Goal: Find specific page/section: Find specific page/section

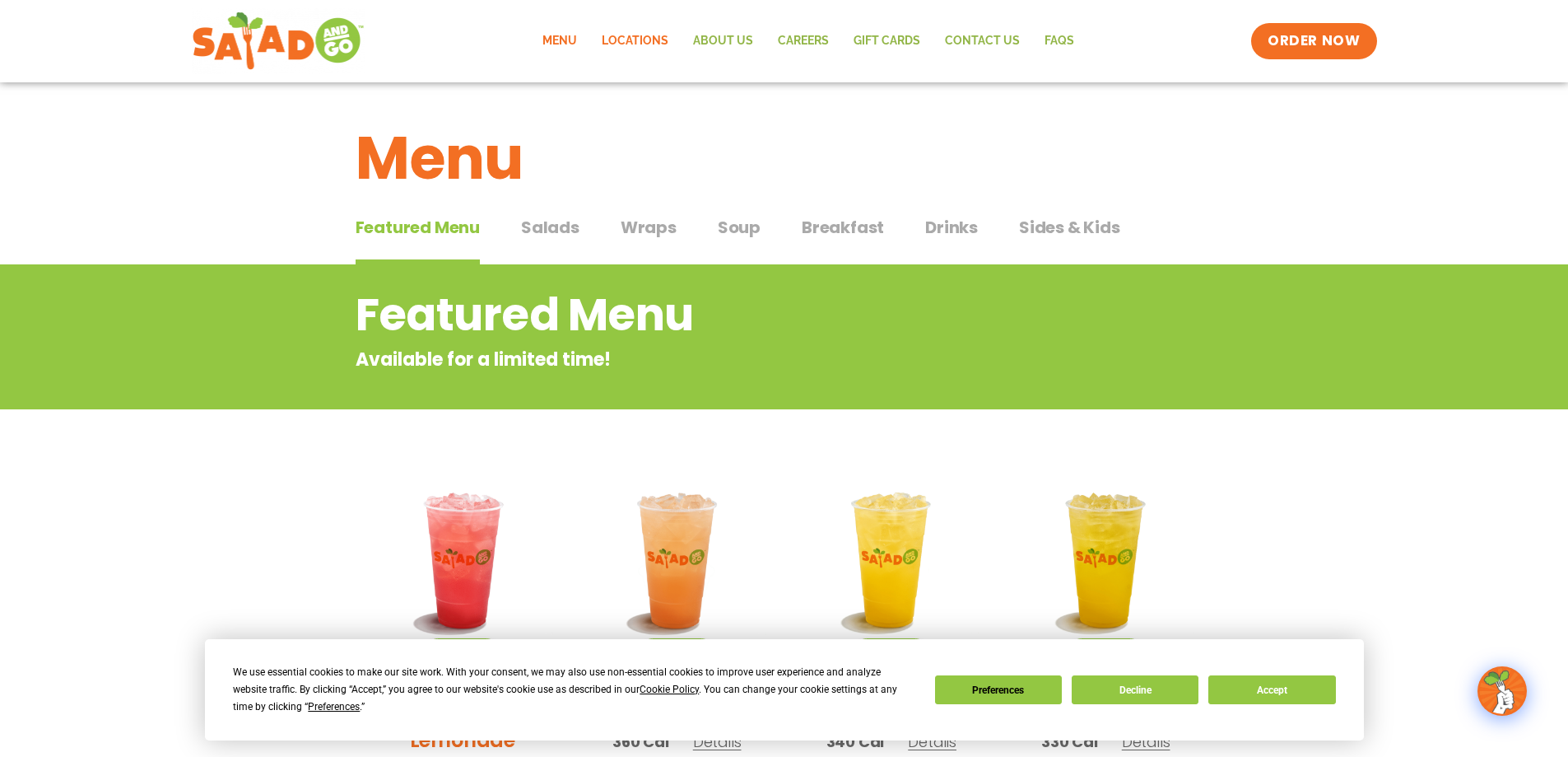
click at [630, 43] on link "Locations" at bounding box center [635, 41] width 92 height 38
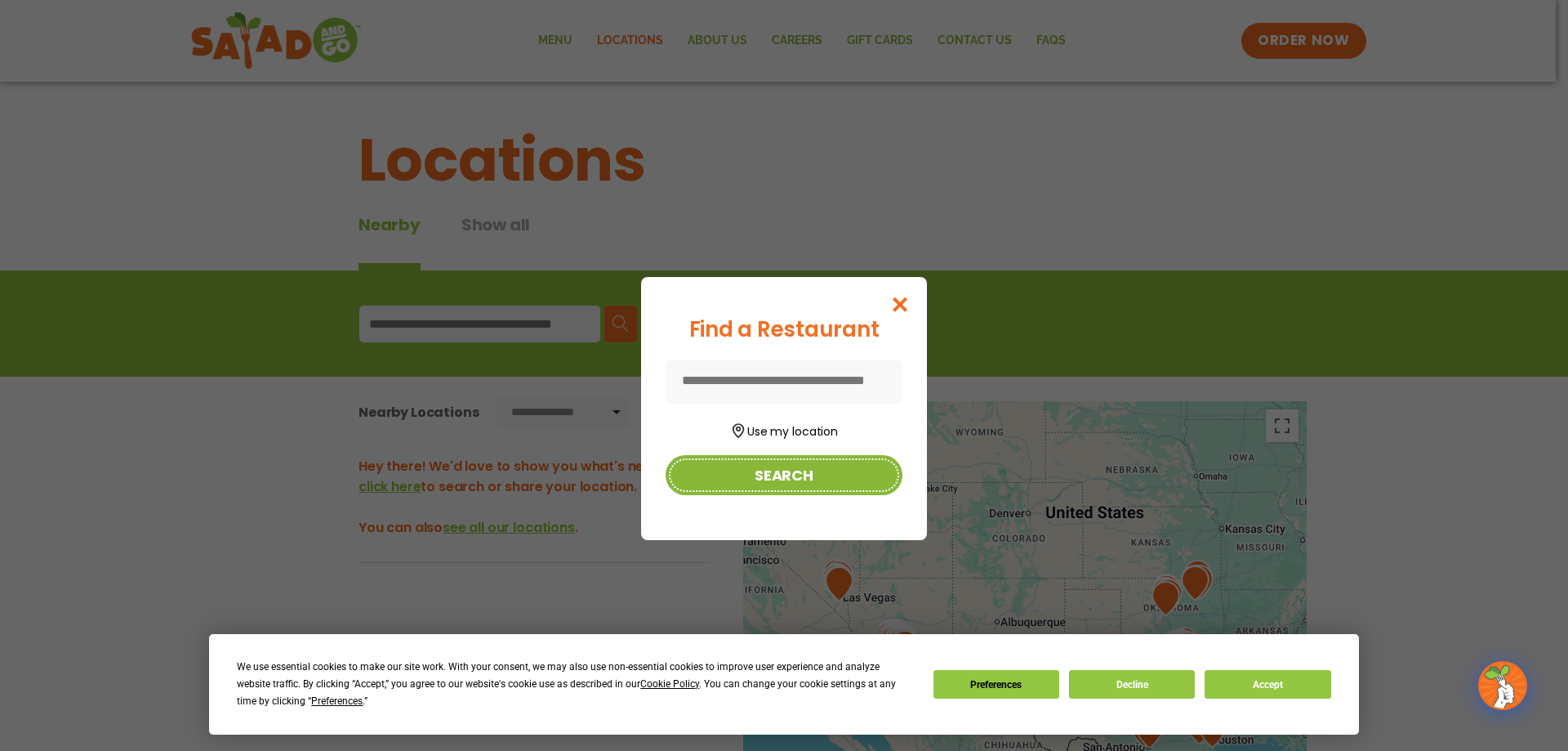
click at [776, 469] on button "Search" at bounding box center [784, 475] width 237 height 40
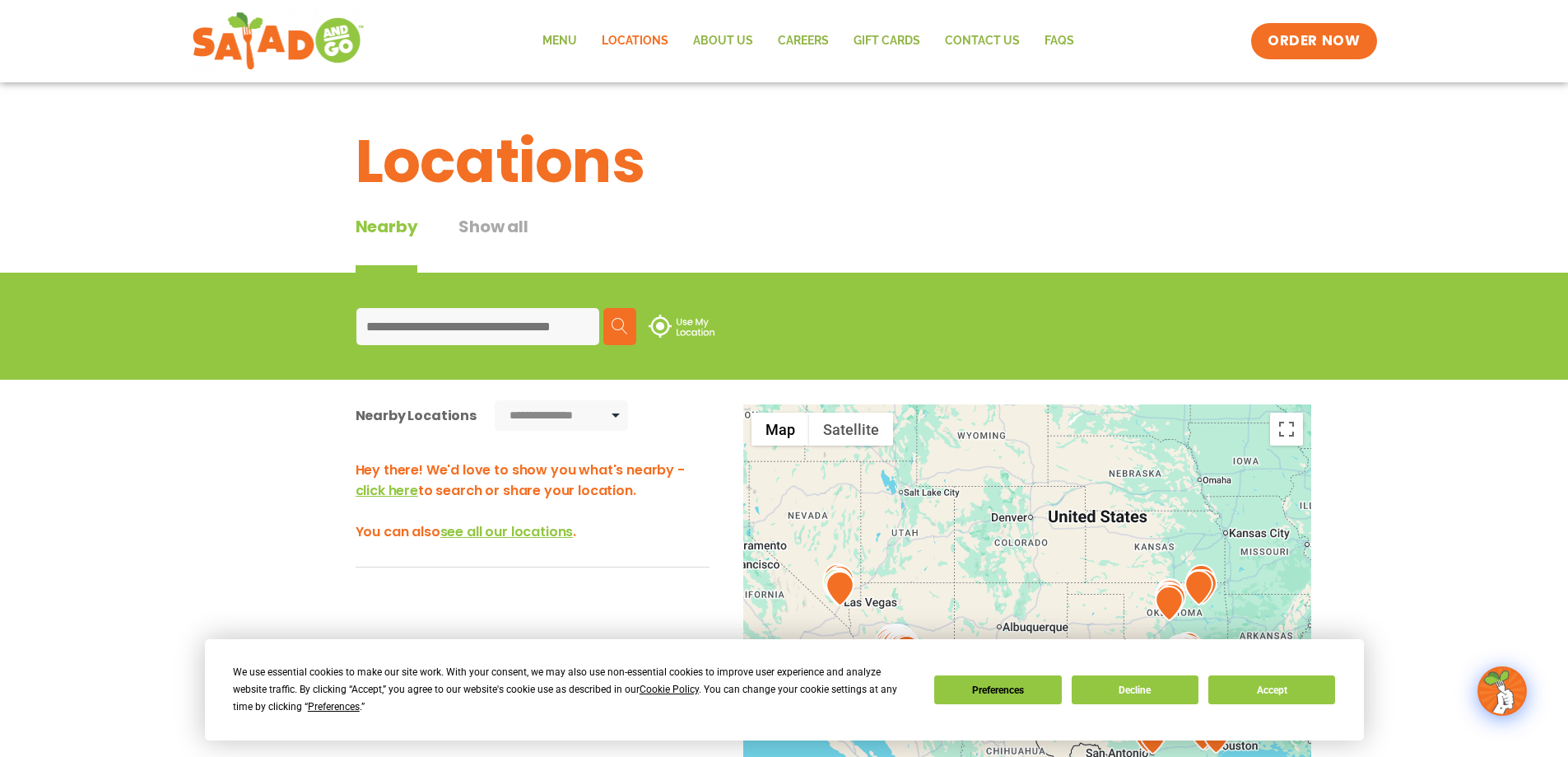
click at [505, 327] on input at bounding box center [477, 326] width 243 height 37
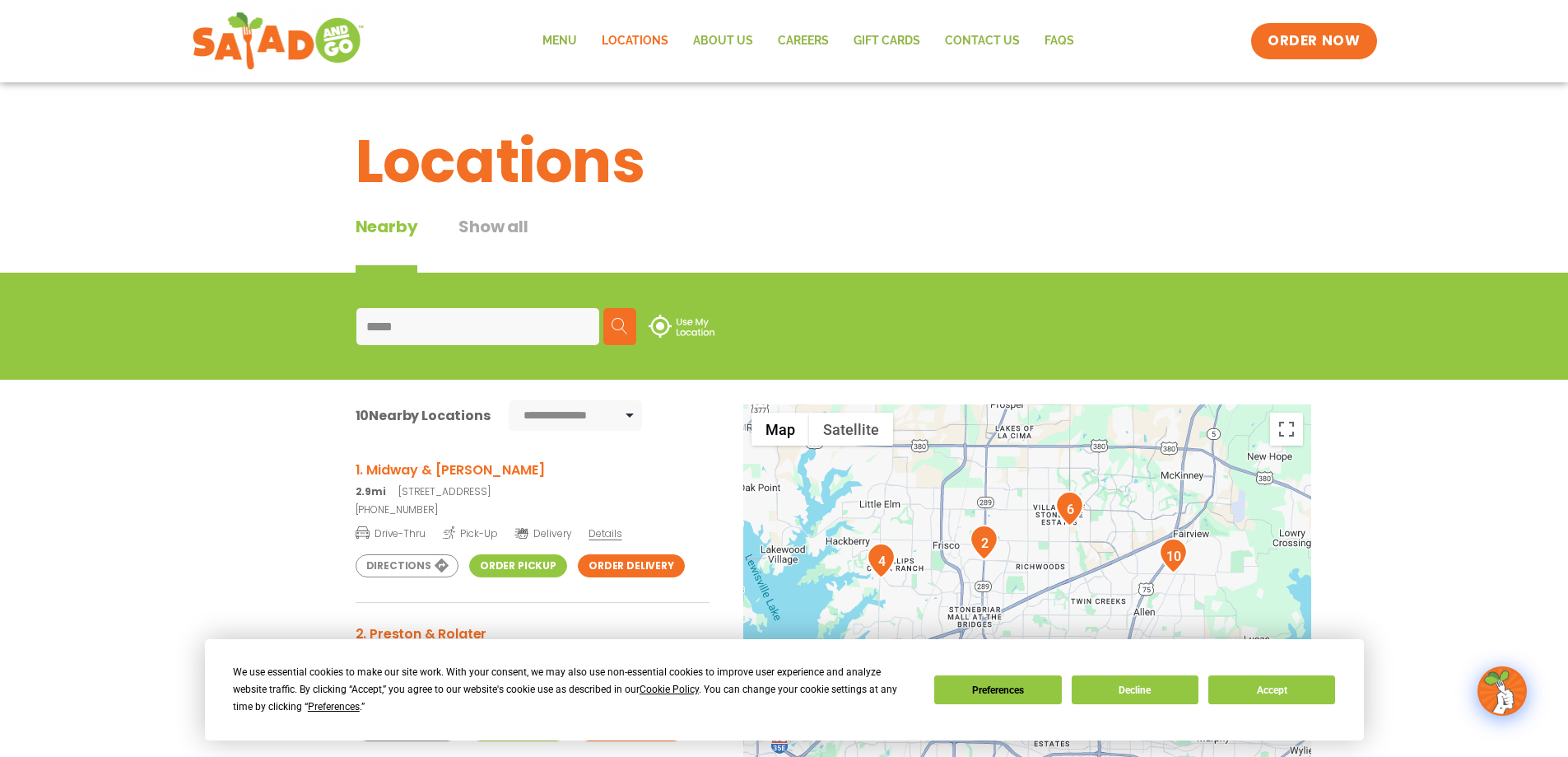
type input "*****"
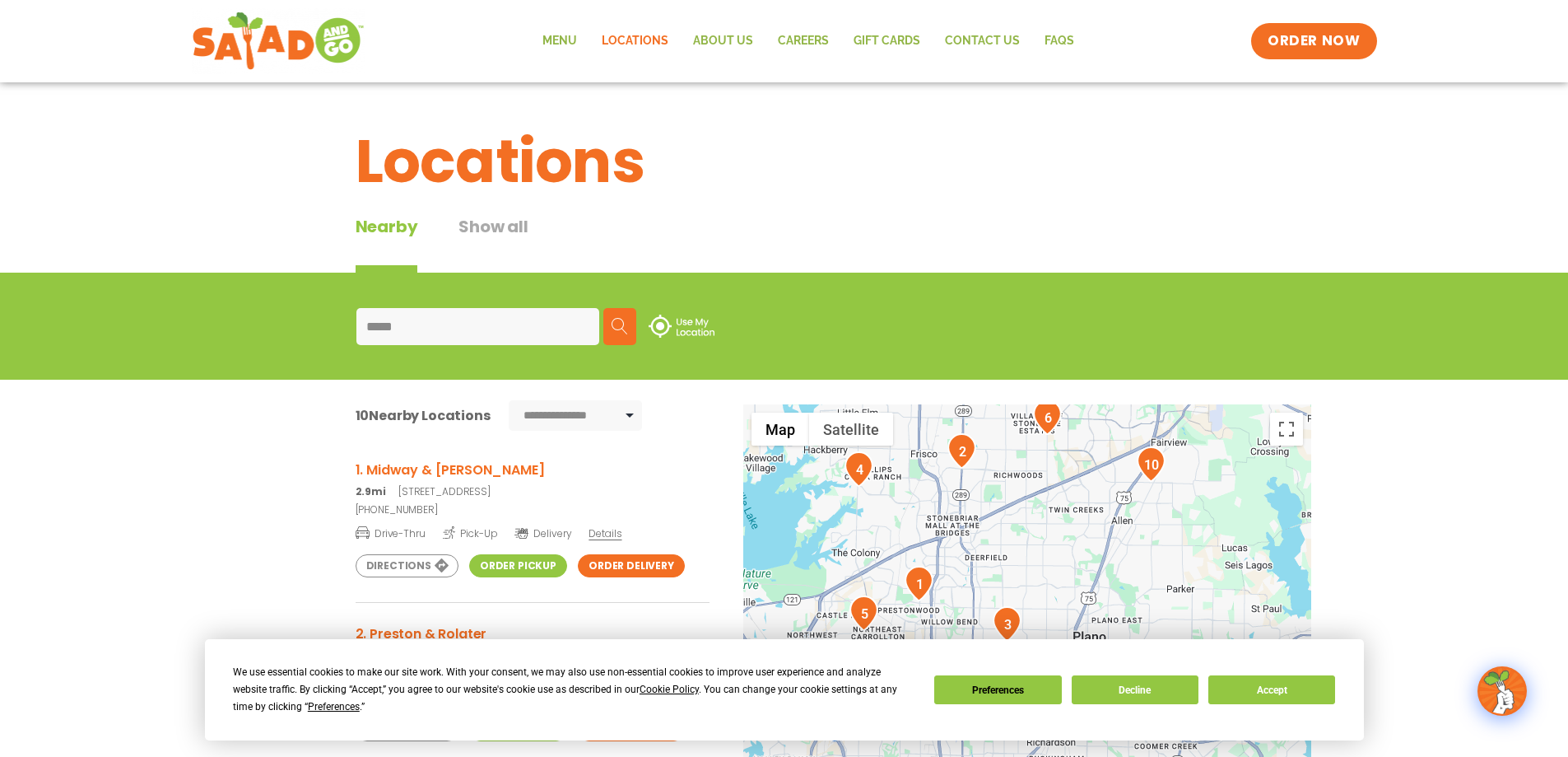
drag, startPoint x: 1051, startPoint y: 566, endPoint x: 1027, endPoint y: 468, distance: 100.9
click at [1027, 468] on div at bounding box center [1027, 677] width 568 height 546
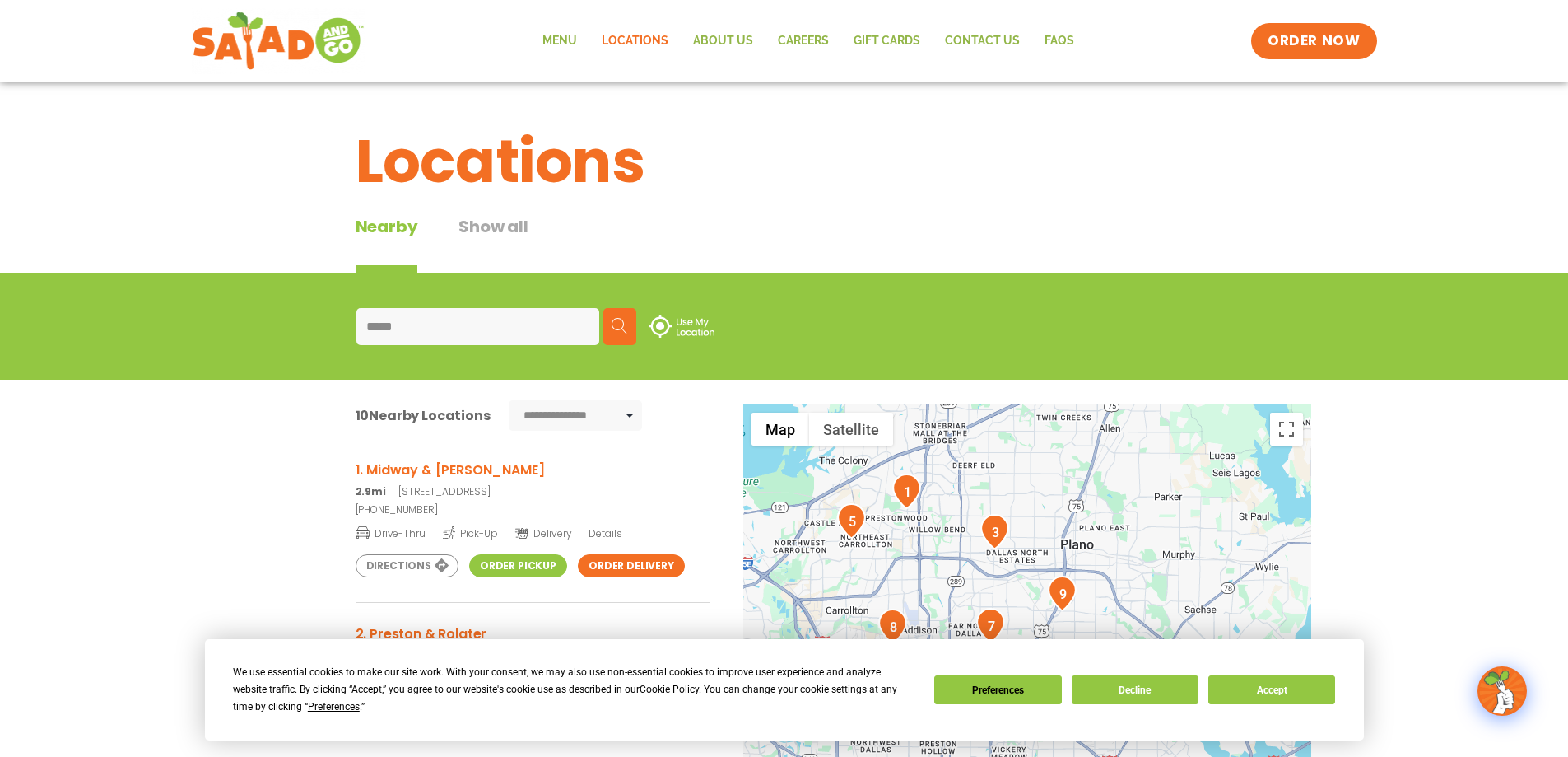
drag, startPoint x: 1077, startPoint y: 583, endPoint x: 1064, endPoint y: 492, distance: 91.9
click at [1064, 492] on div at bounding box center [1027, 677] width 568 height 546
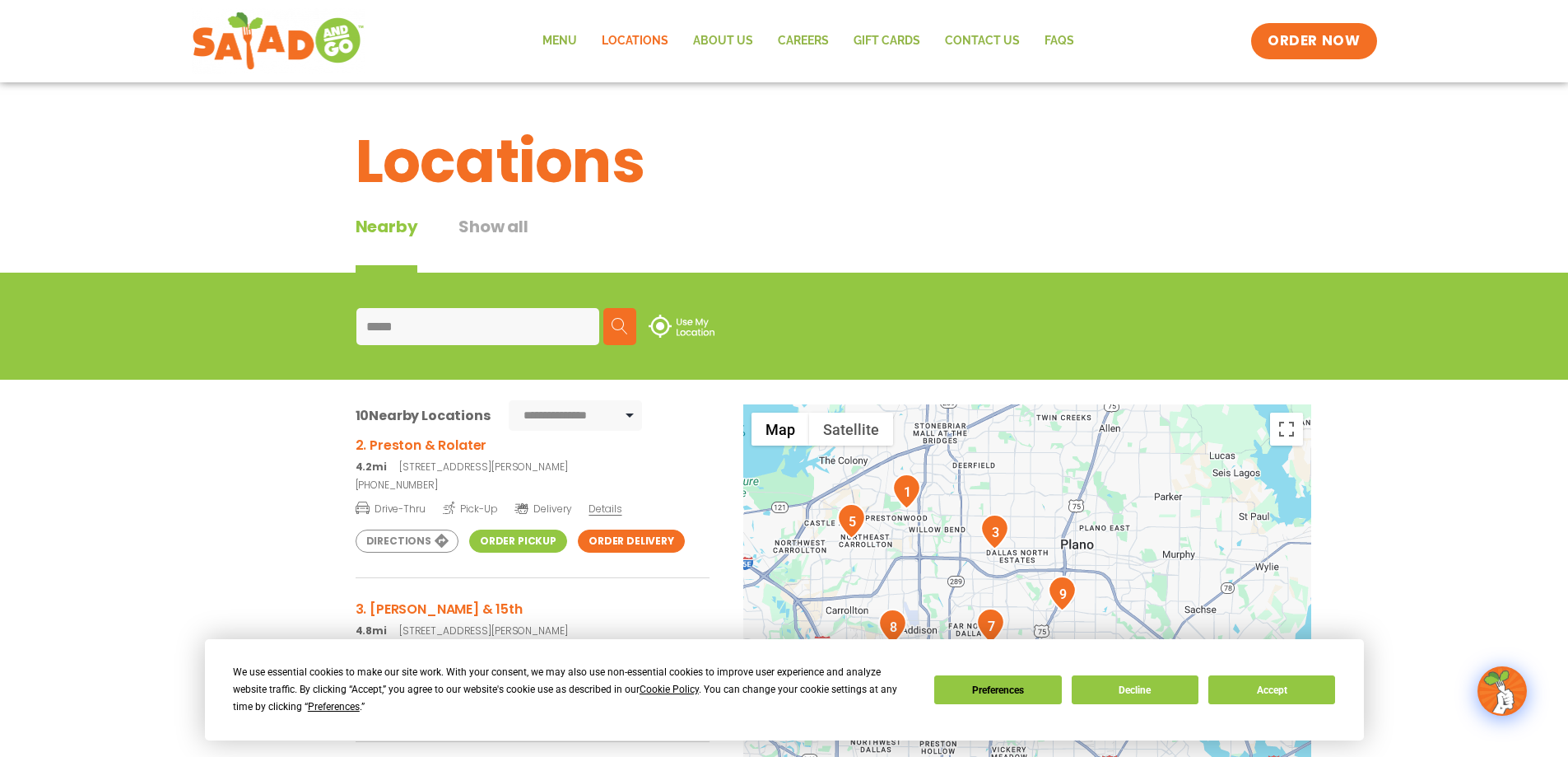
scroll to position [247, 0]
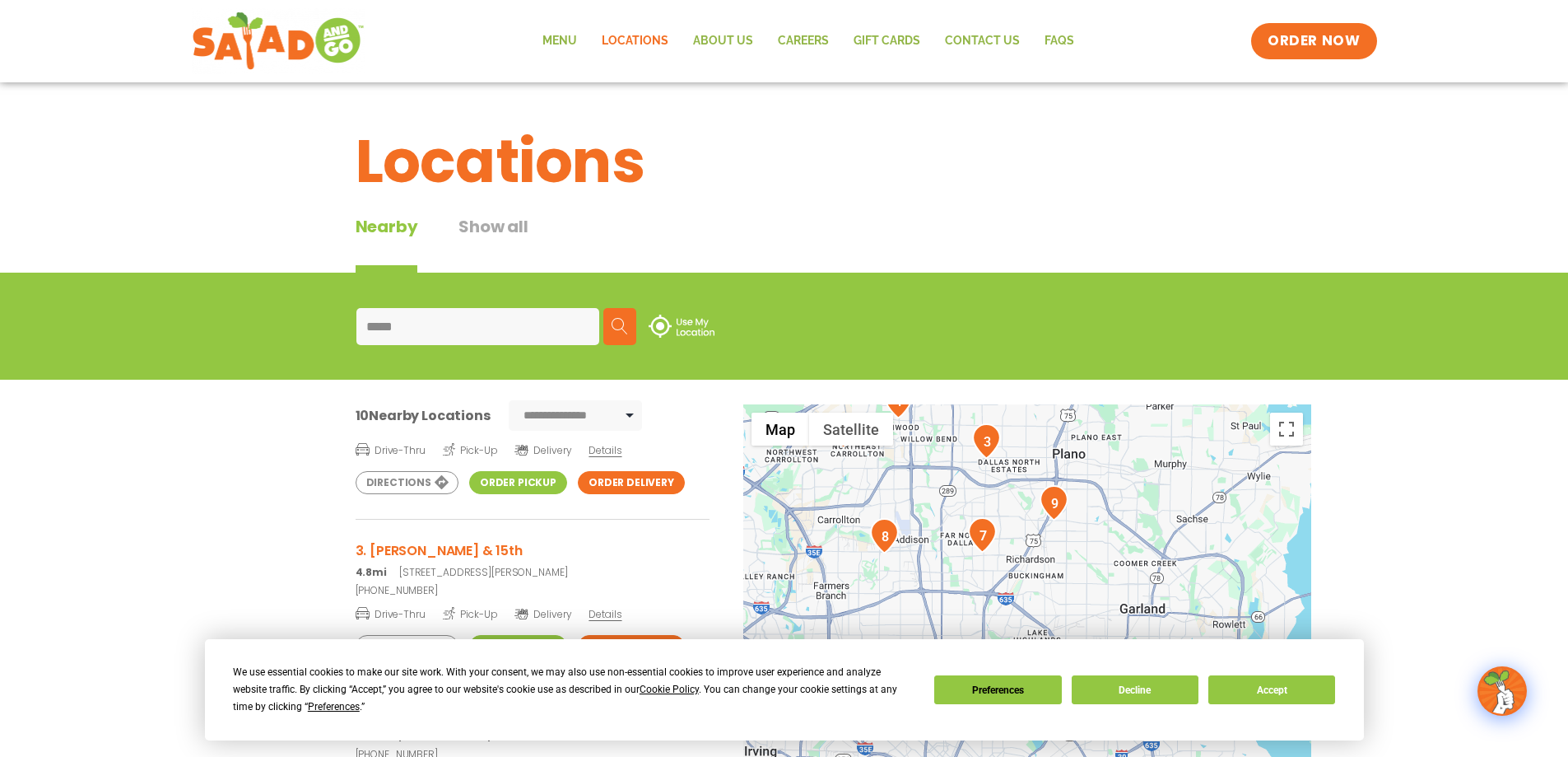
drag, startPoint x: 981, startPoint y: 599, endPoint x: 971, endPoint y: 505, distance: 94.5
click at [971, 505] on div at bounding box center [1027, 677] width 568 height 546
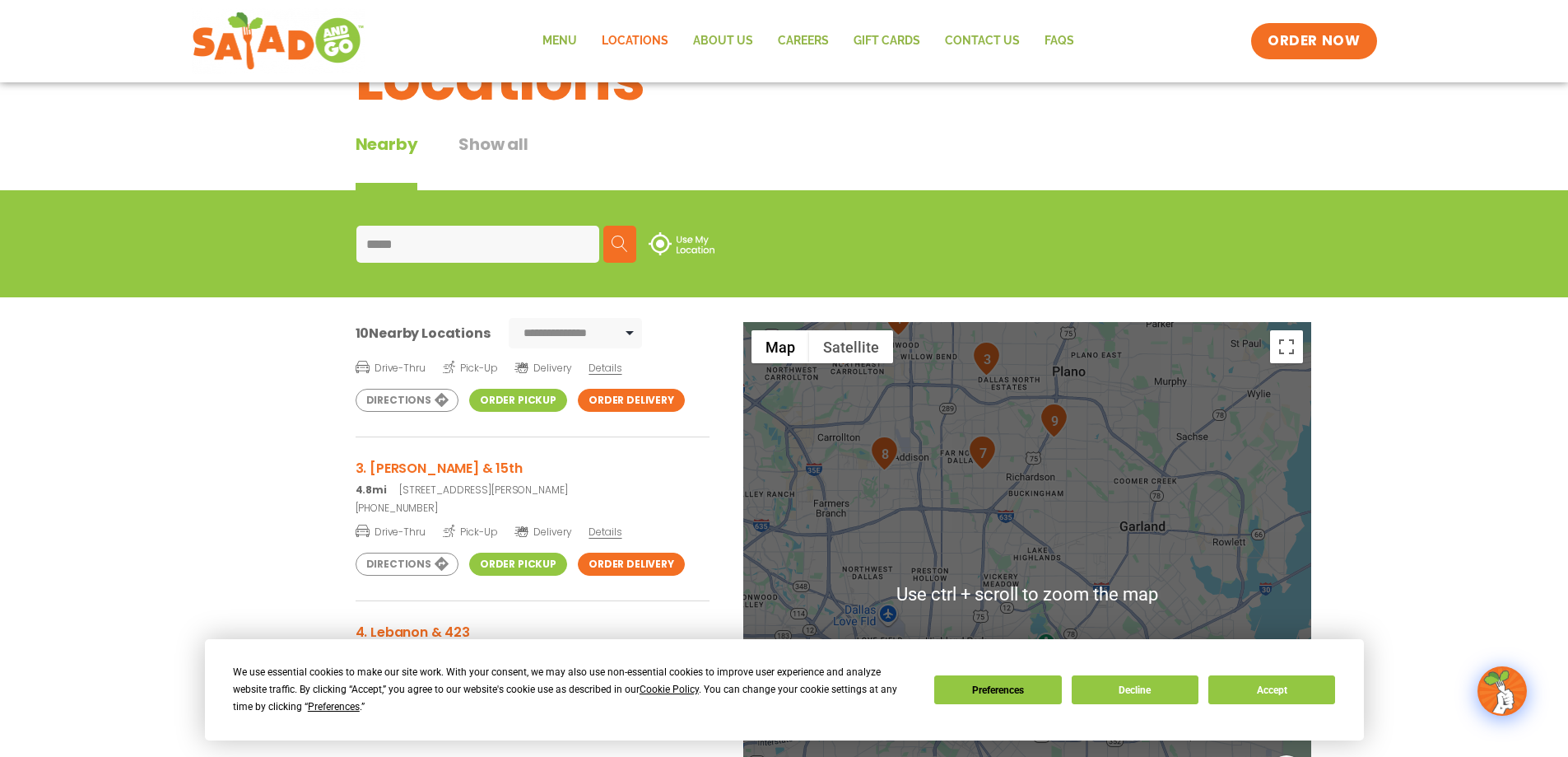
scroll to position [165, 0]
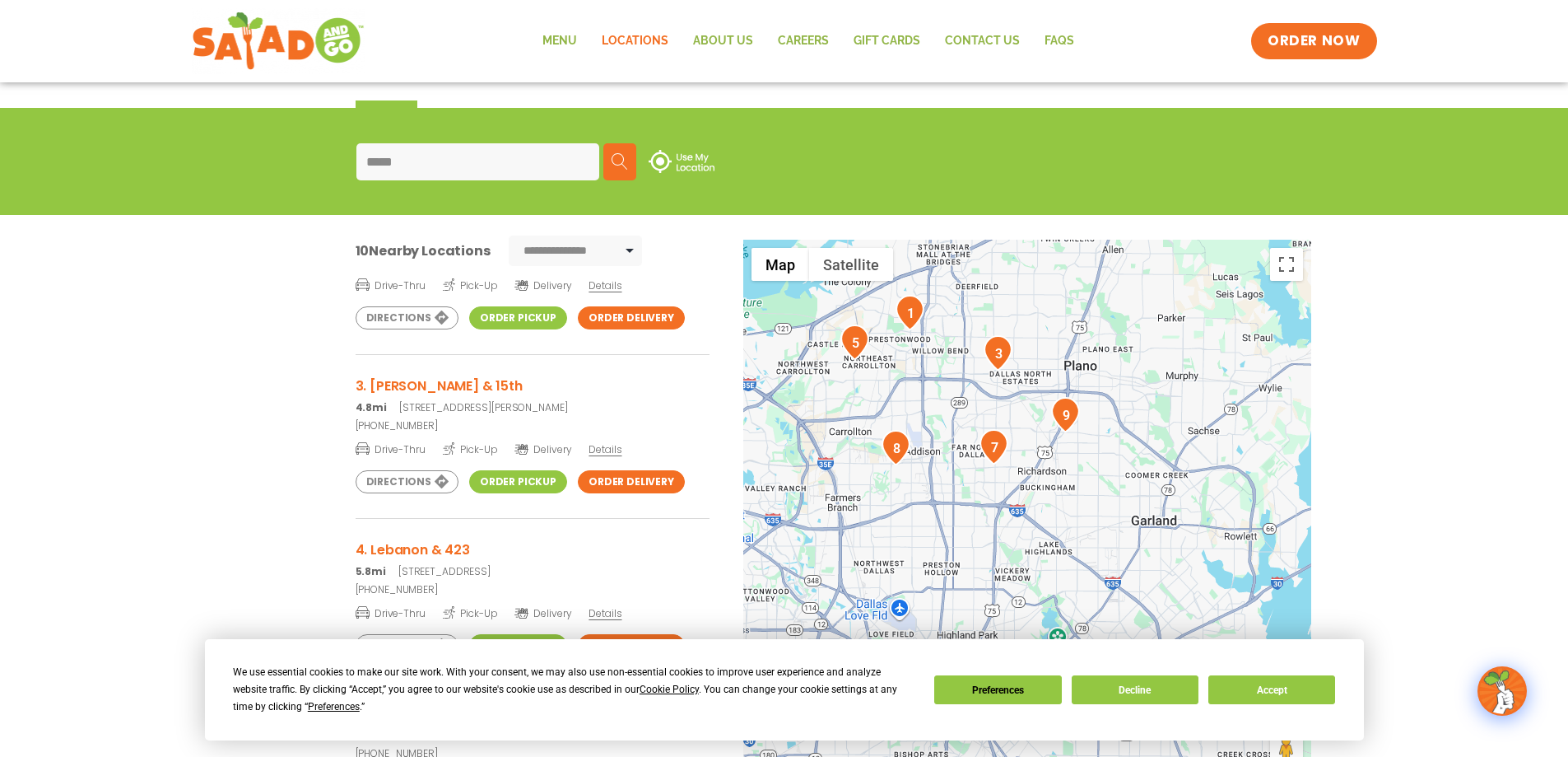
drag, startPoint x: 945, startPoint y: 350, endPoint x: 955, endPoint y: 429, distance: 79.6
click at [955, 429] on div at bounding box center [1027, 512] width 568 height 546
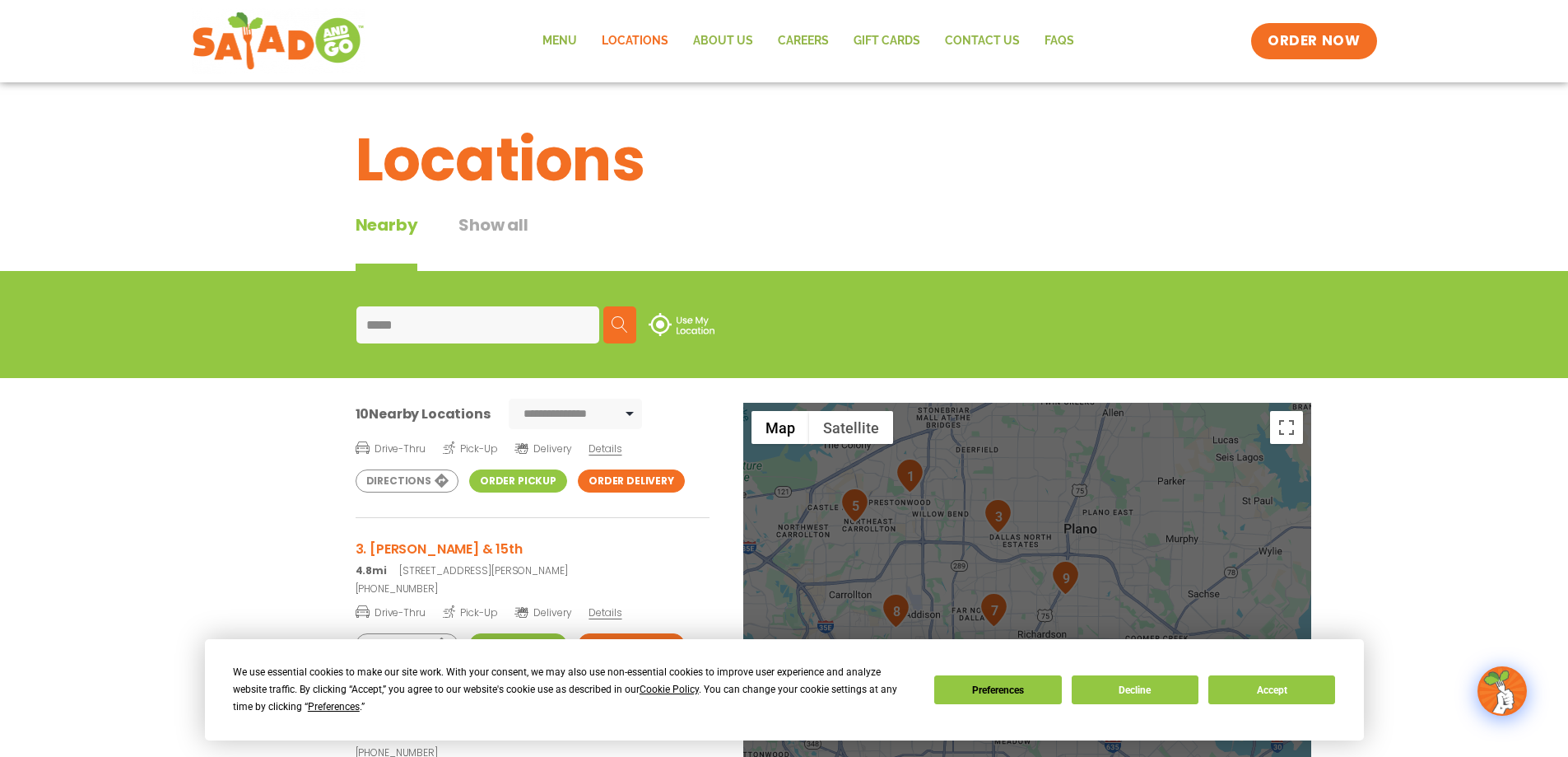
scroll to position [0, 0]
